Goal: Find specific page/section: Find specific page/section

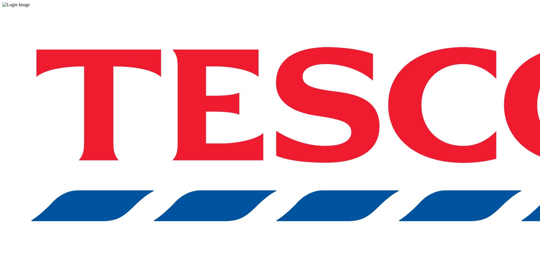
click at [381, 143] on div "Log in to the Spectra’s dashboard using Tesco’s credentials. If you don’t have …" at bounding box center [269, 146] width 535 height 279
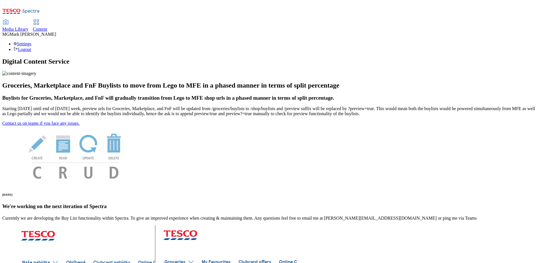
click at [28, 27] on span "Media Library" at bounding box center [15, 29] width 26 height 5
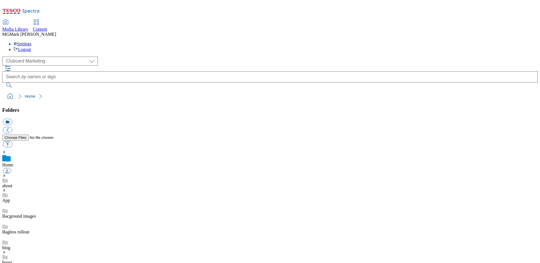
scroll to position [1, 0]
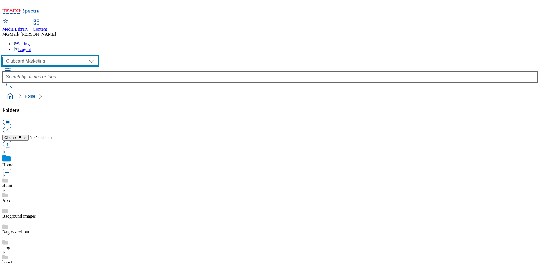
click at [30, 56] on select "Clubcard Marketing Dotcom UK FnF Stores GHS Marketing UK GHS Product UK GHS ROI…" at bounding box center [50, 60] width 96 height 9
select select "flare-ghs-mktg"
click at [4, 56] on select "Clubcard Marketing Dotcom UK FnF Stores GHS Marketing UK GHS Product UK GHS ROI…" at bounding box center [50, 60] width 96 height 9
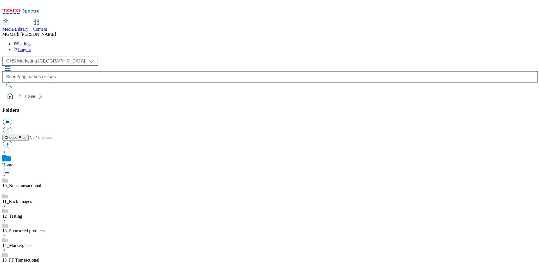
scroll to position [257, 0]
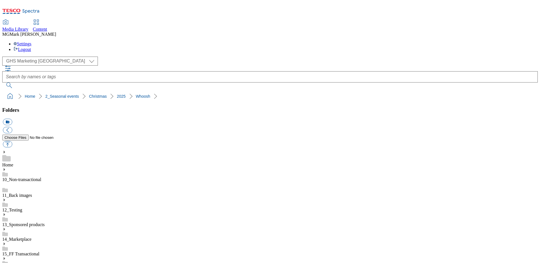
select select "flare-ghs-mktg"
